Goal: Task Accomplishment & Management: Manage account settings

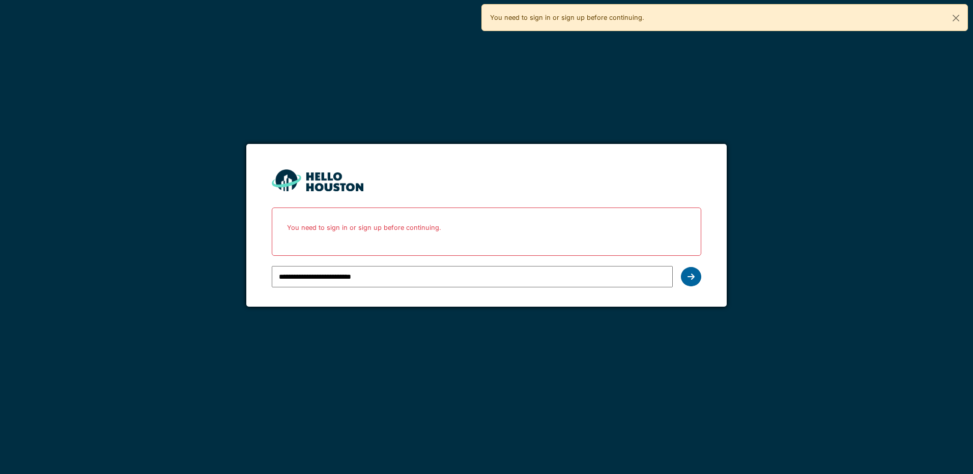
click at [692, 276] on icon at bounding box center [691, 277] width 7 height 8
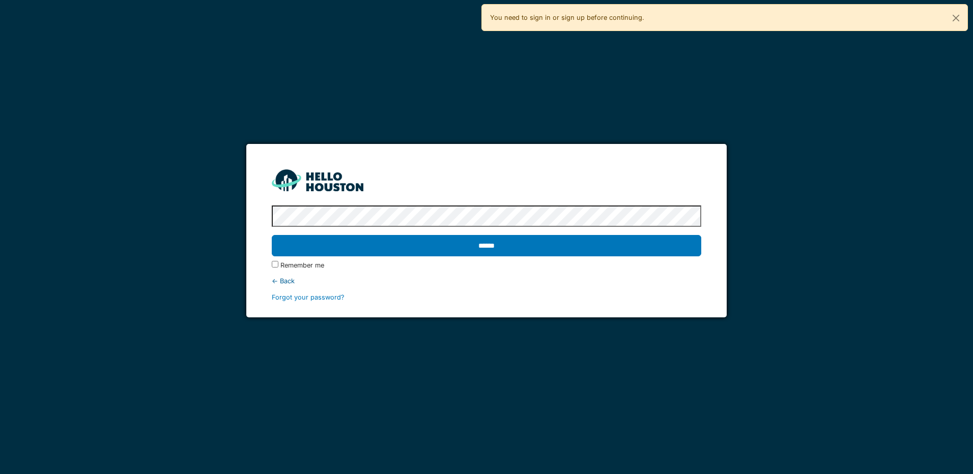
click at [291, 268] on label "Remember me" at bounding box center [302, 266] width 44 height 10
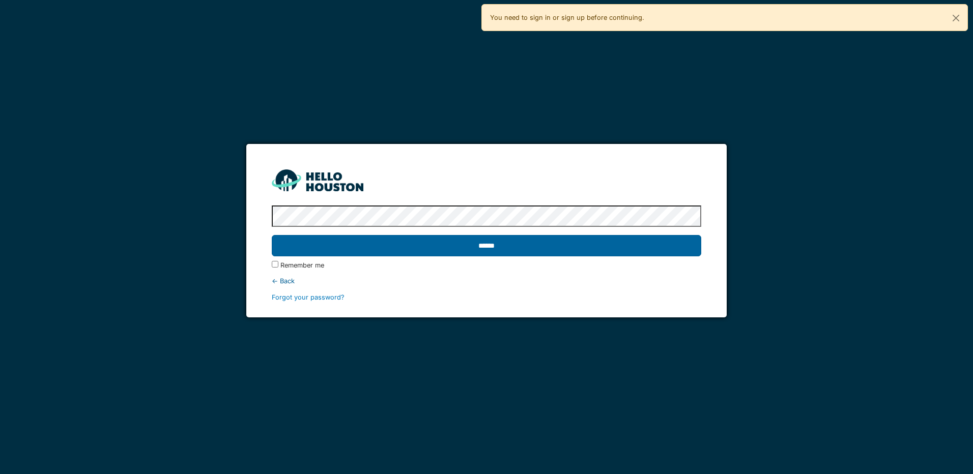
click at [498, 248] on input "******" at bounding box center [486, 245] width 429 height 21
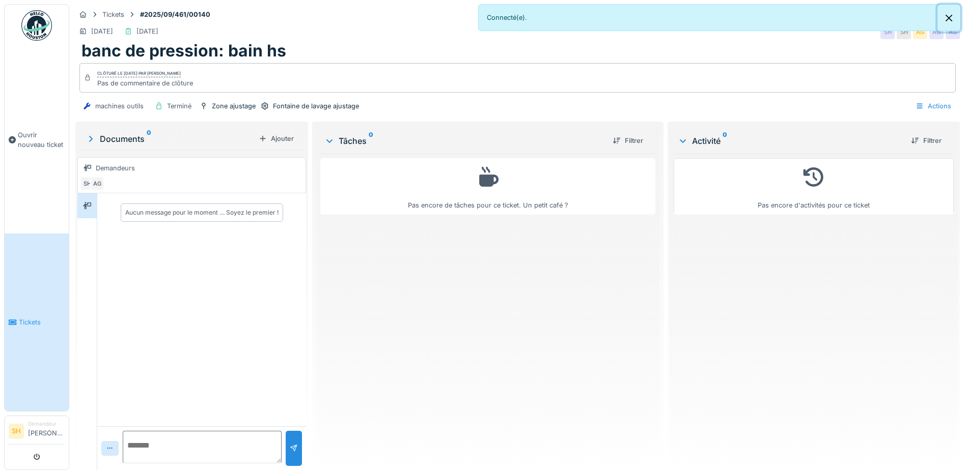
click at [948, 17] on button "Close" at bounding box center [948, 18] width 23 height 27
